Goal: Check status

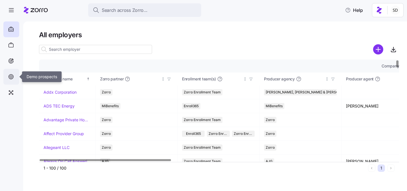
click at [11, 74] on icon at bounding box center [11, 77] width 6 height 7
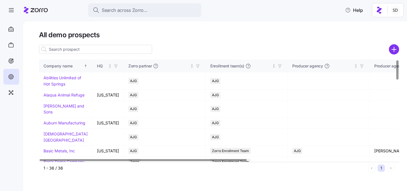
click at [74, 50] on input at bounding box center [95, 49] width 113 height 9
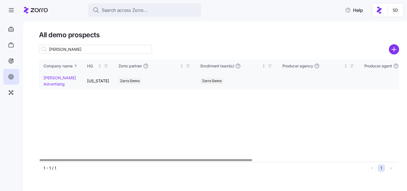
type input "[PERSON_NAME]"
click at [47, 76] on link "[PERSON_NAME] Advertising" at bounding box center [60, 81] width 33 height 11
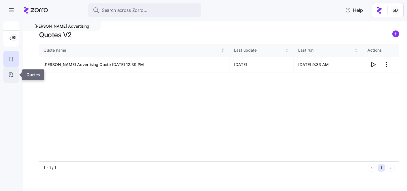
click at [12, 73] on icon at bounding box center [10, 75] width 3 height 4
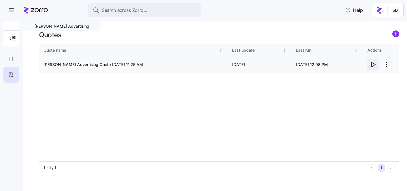
click at [372, 66] on icon "button" at bounding box center [374, 65] width 4 height 5
